Goal: Task Accomplishment & Management: Manage account settings

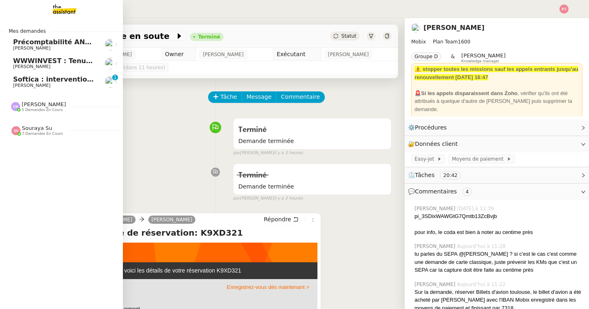
click at [36, 81] on span "Softica : intervention pose caissons" at bounding box center [79, 79] width 132 height 8
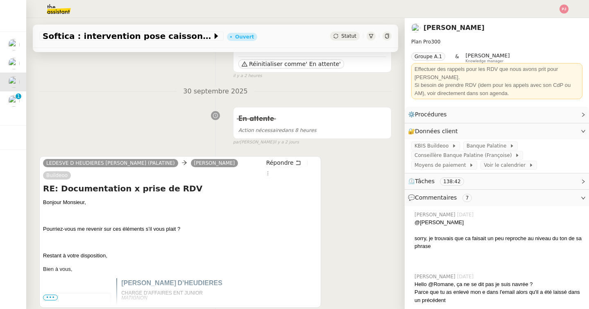
scroll to position [81, 0]
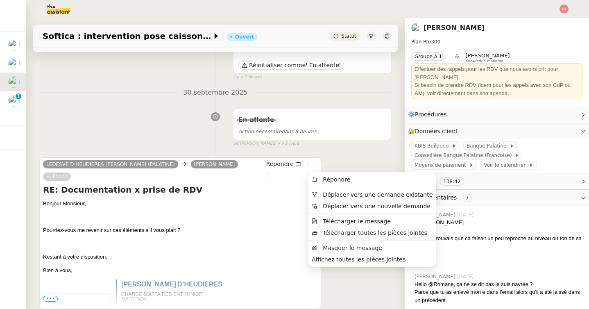
click at [270, 172] on icon at bounding box center [268, 174] width 5 height 5
click at [331, 193] on span "Déplacer vers une demande existante" at bounding box center [378, 194] width 110 height 7
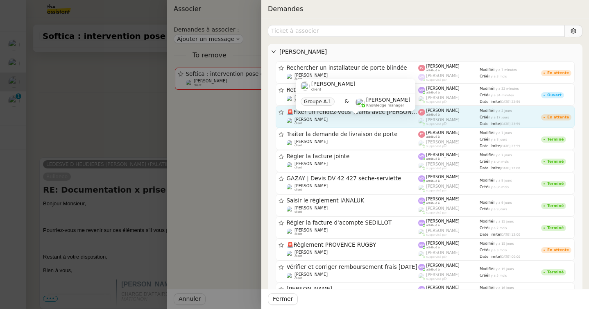
drag, startPoint x: 359, startPoint y: 116, endPoint x: 338, endPoint y: 123, distance: 21.9
click at [338, 123] on div "🚨 Fixer un rendez-vous Teams avec [PERSON_NAME] client" at bounding box center [353, 117] width 132 height 16
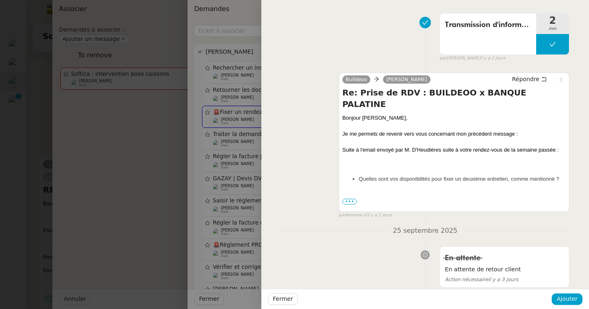
scroll to position [91, 0]
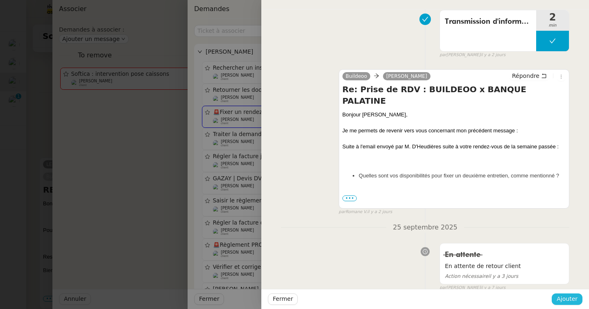
click at [566, 297] on span "Ajouter" at bounding box center [567, 298] width 21 height 9
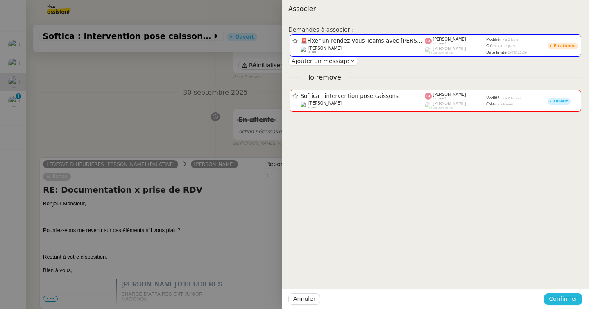
click at [570, 296] on span "Confirmer" at bounding box center [563, 298] width 29 height 9
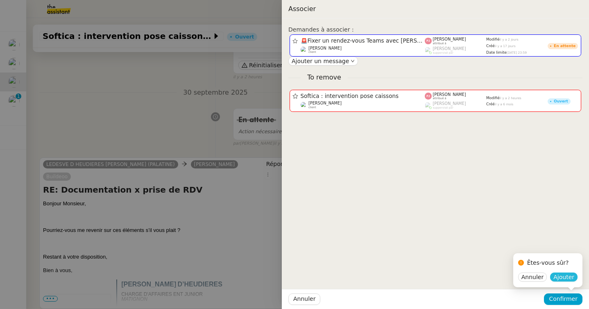
click at [571, 278] on span "Ajouter" at bounding box center [564, 277] width 21 height 8
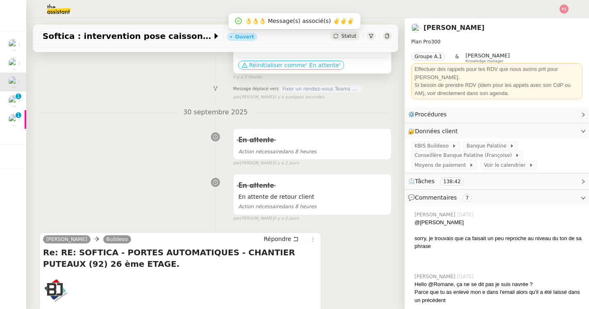
click at [278, 63] on span "Réinitialiser comme" at bounding box center [277, 65] width 57 height 8
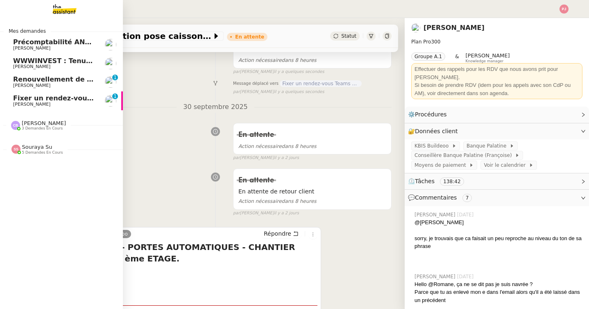
click at [16, 120] on span "[PERSON_NAME] 3 demandes en cours" at bounding box center [64, 122] width 123 height 17
click at [30, 100] on span "Fixer un rendez-vous Teams avec [PERSON_NAME]" at bounding box center [106, 98] width 186 height 8
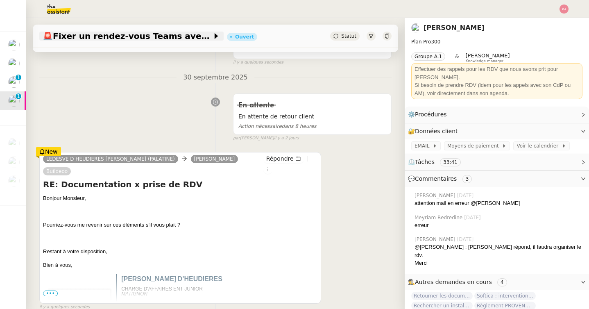
click at [165, 38] on span "🚨 Fixer un rendez-vous Teams avec [PERSON_NAME]" at bounding box center [128, 36] width 170 height 8
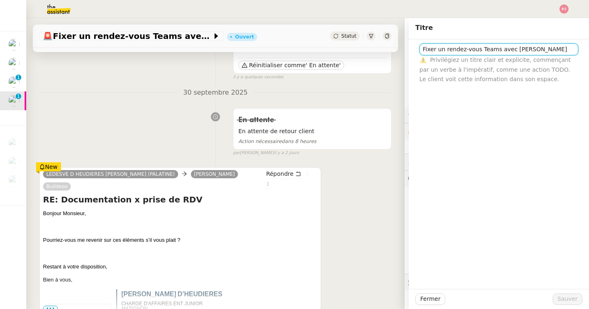
drag, startPoint x: 499, startPoint y: 51, endPoint x: 567, endPoint y: 51, distance: 68.0
click at [567, 51] on input "Fixer un rendez-vous Teams avec [PERSON_NAME]" at bounding box center [499, 49] width 159 height 12
type input "Fixer un rendez-vous Teams avec M. D'Heudières"
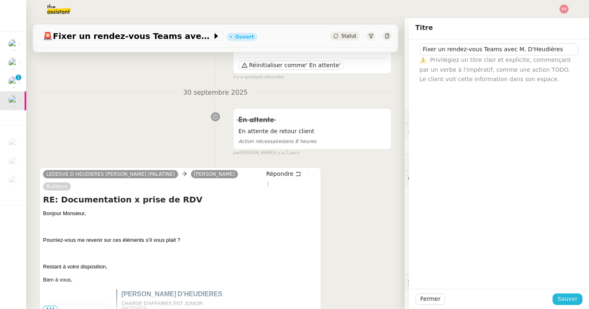
click at [572, 300] on span "Sauver" at bounding box center [568, 298] width 20 height 9
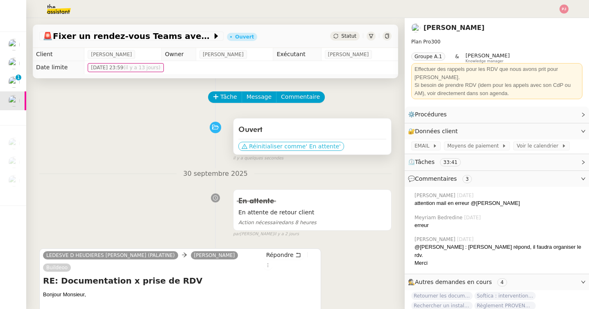
click at [295, 145] on span "Réinitialiser comme" at bounding box center [277, 146] width 57 height 8
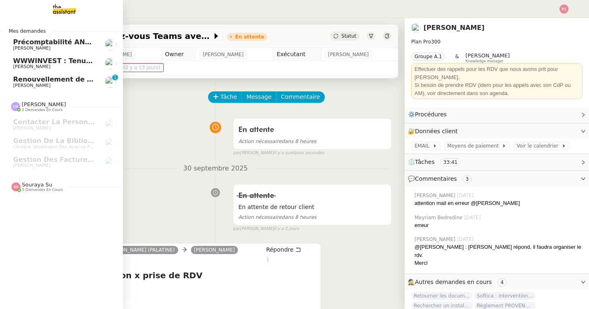
click at [25, 80] on span "Renouvellement de votre offre énergie" at bounding box center [84, 79] width 143 height 8
